Goal: Task Accomplishment & Management: Use online tool/utility

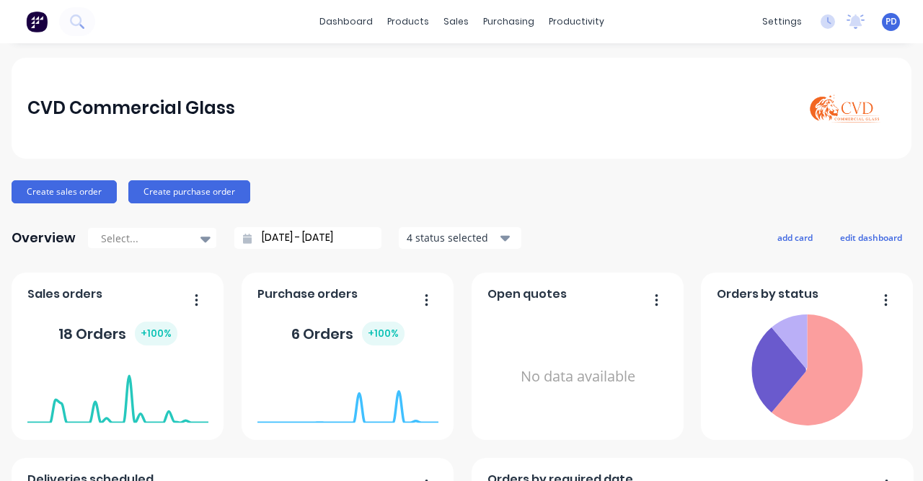
click at [574, 26] on div "productivity" at bounding box center [576, 22] width 70 height 22
click at [600, 98] on div "Planner" at bounding box center [591, 98] width 34 height 13
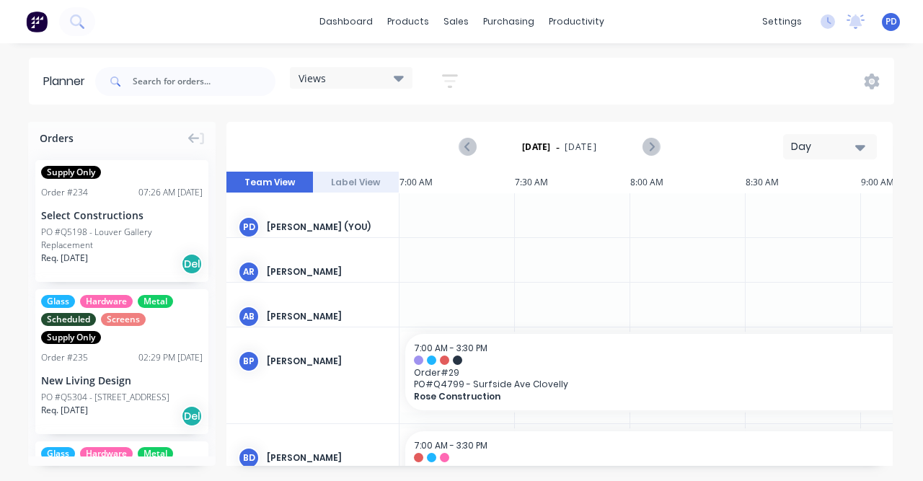
scroll to position [0, 1]
click at [389, 76] on div "Views" at bounding box center [350, 77] width 105 height 13
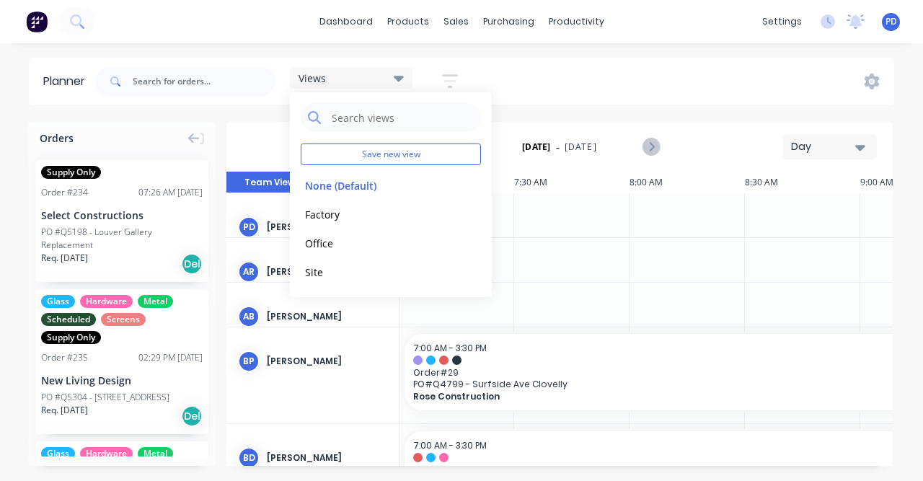
click at [356, 216] on button "Factory" at bounding box center [378, 213] width 154 height 17
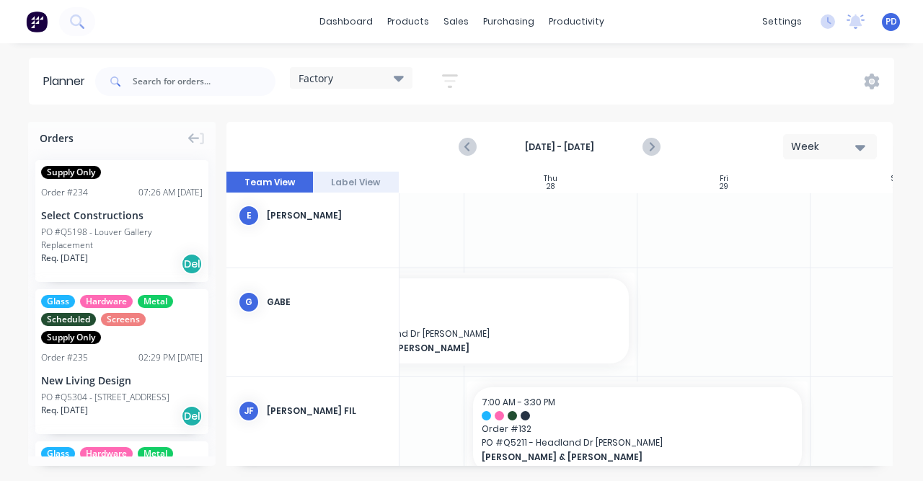
scroll to position [185, 724]
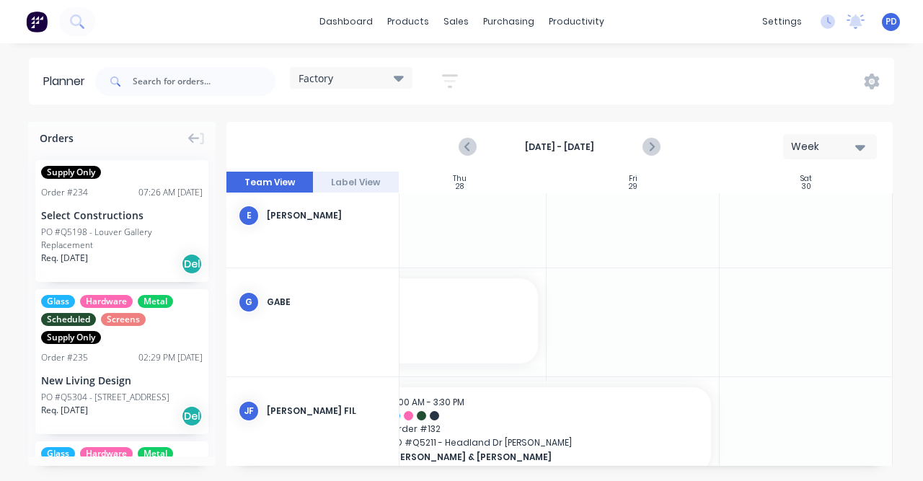
click at [642, 150] on icon "Next page" at bounding box center [650, 146] width 17 height 17
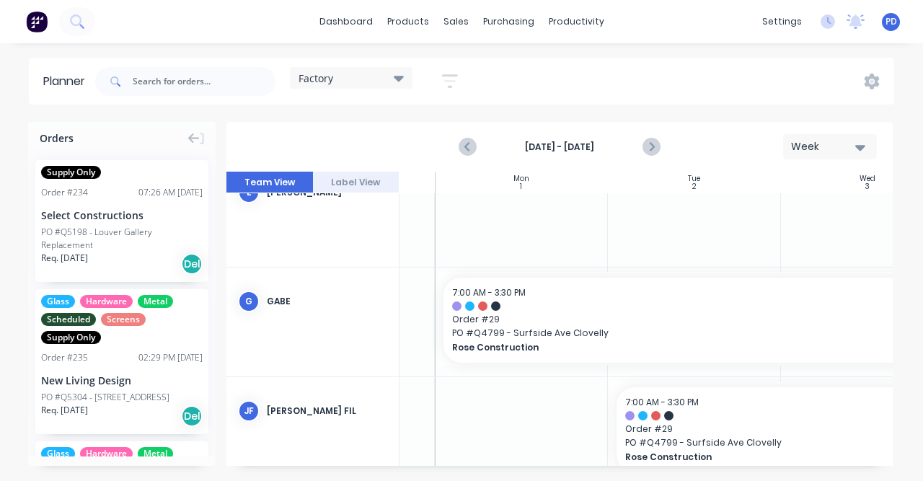
scroll to position [230, 137]
click at [540, 327] on span "PO # Q4799 - Surfside Ave Clovelly" at bounding box center [868, 333] width 830 height 13
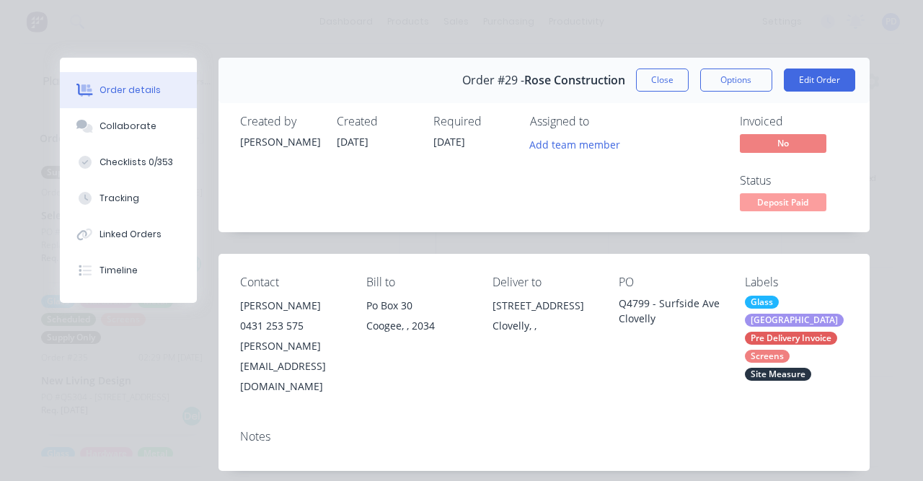
click at [139, 124] on div "Collaborate" at bounding box center [127, 126] width 57 height 13
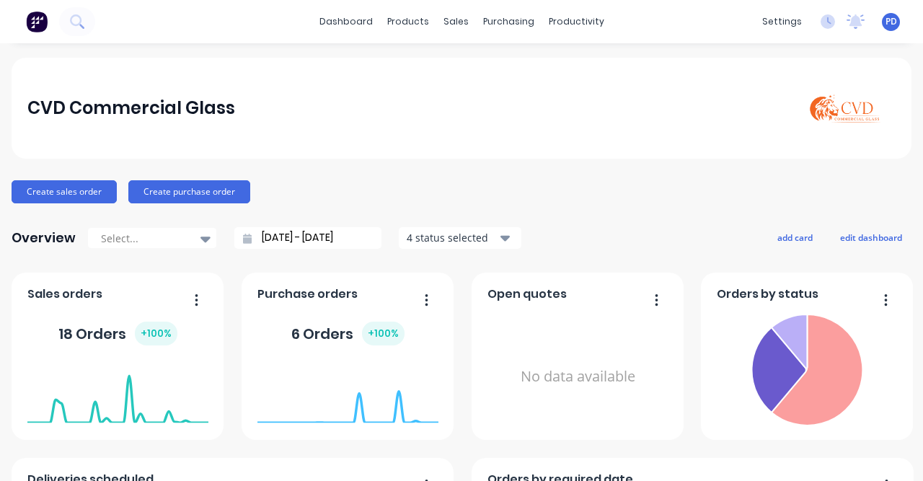
click at [575, 25] on div "productivity" at bounding box center [576, 22] width 70 height 22
click at [608, 99] on link "Planner" at bounding box center [626, 98] width 191 height 29
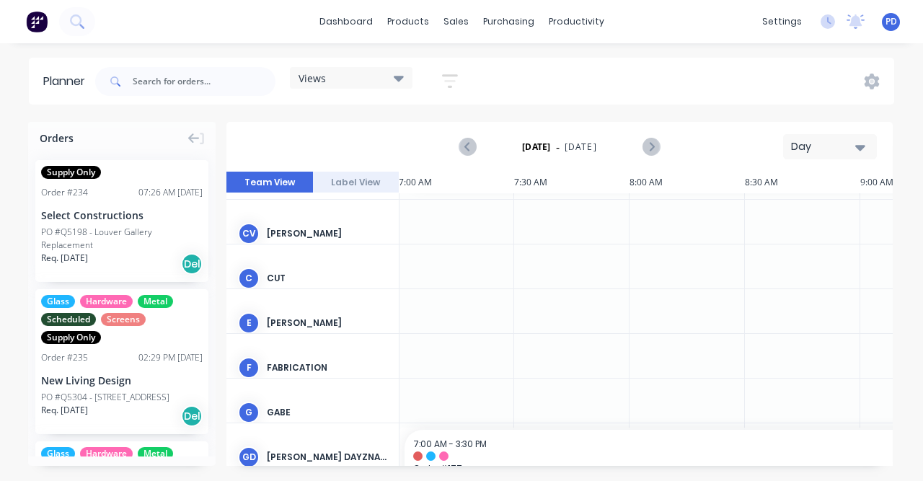
scroll to position [323, 1]
click at [397, 73] on icon at bounding box center [399, 78] width 10 height 16
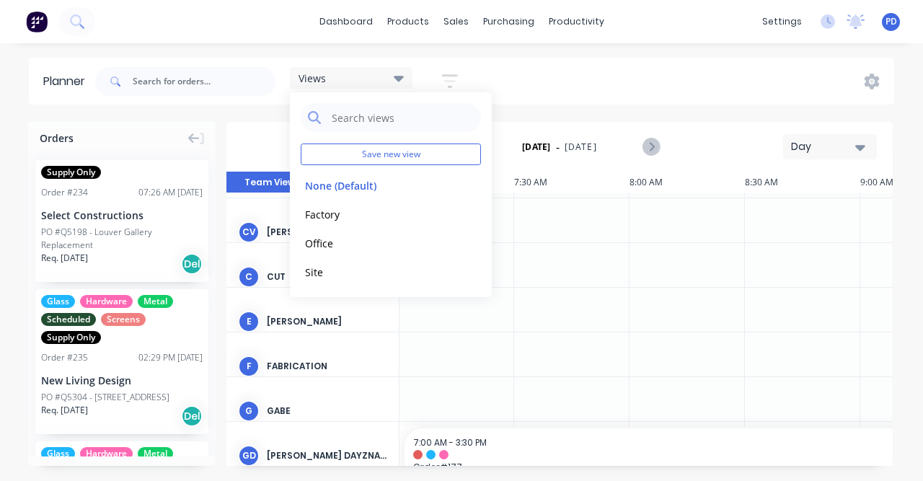
click at [332, 215] on button "Factory" at bounding box center [378, 213] width 154 height 17
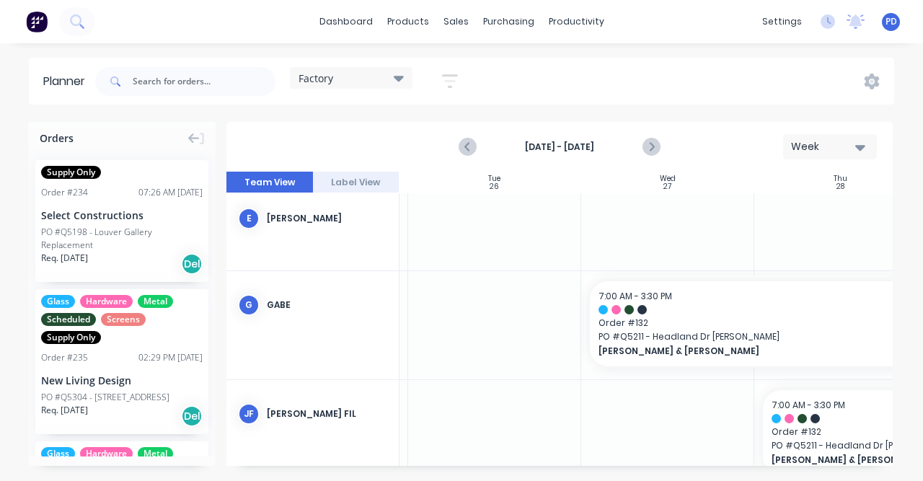
scroll to position [182, 338]
click at [652, 144] on icon "Next page" at bounding box center [650, 146] width 17 height 17
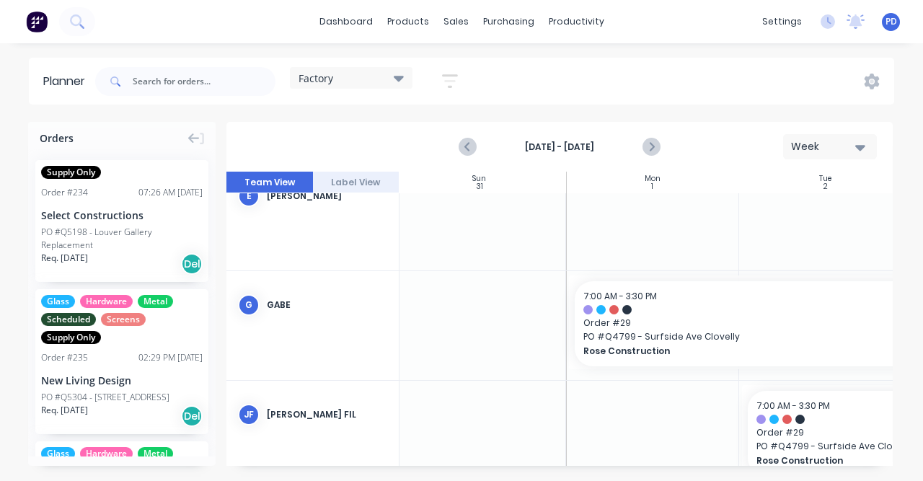
scroll to position [226, 0]
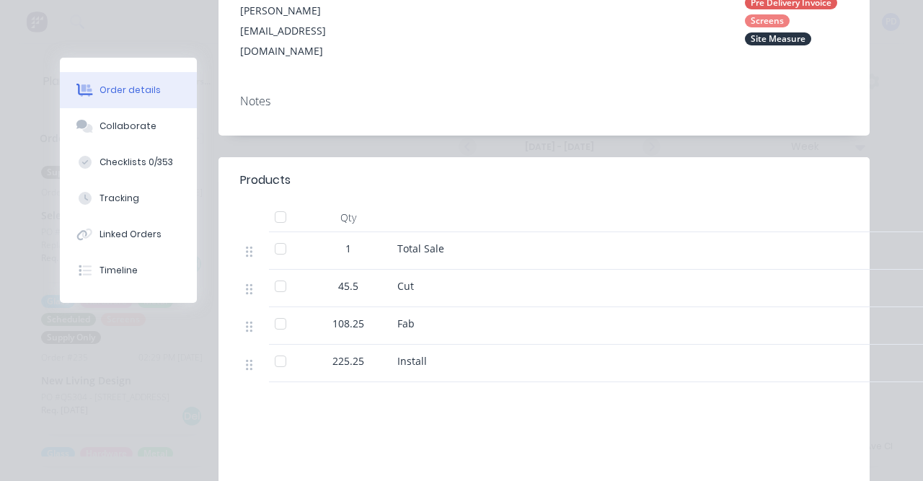
scroll to position [336, 0]
